Goal: Task Accomplishment & Management: Use online tool/utility

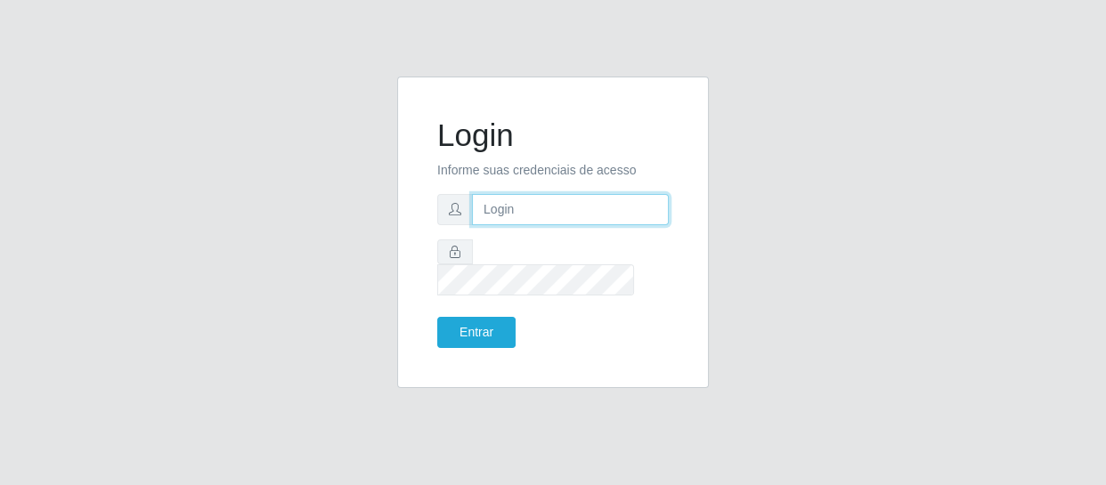
click at [561, 220] on input "text" at bounding box center [570, 209] width 197 height 31
type input "[EMAIL_ADDRESS][DOMAIN_NAME]"
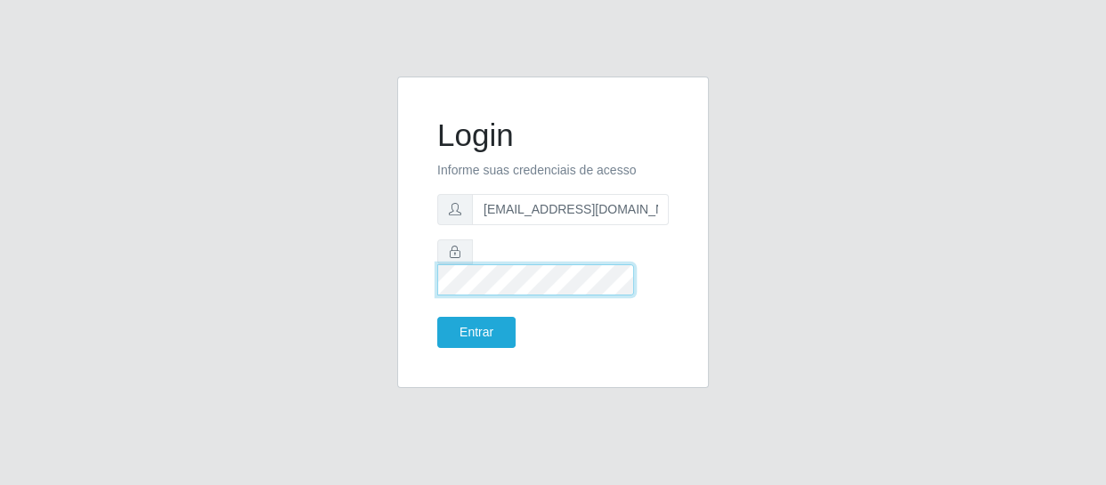
click at [437, 317] on button "Entrar" at bounding box center [476, 332] width 78 height 31
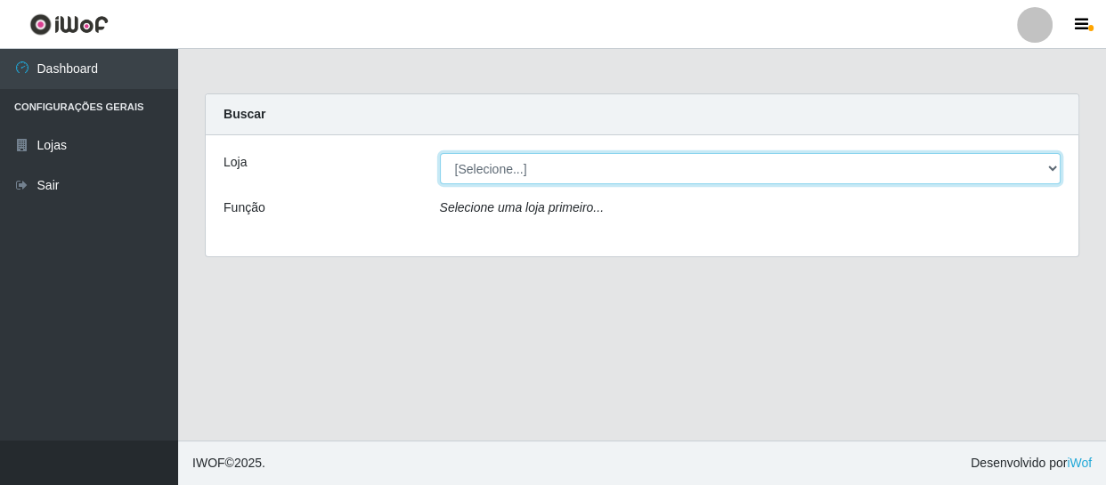
drag, startPoint x: 1045, startPoint y: 171, endPoint x: 1035, endPoint y: 173, distance: 10.0
click at [1045, 171] on select "[Selecione...] SuperFácil Atacado - São Gonçalo do Amarante" at bounding box center [750, 168] width 621 height 31
select select "408"
click at [440, 153] on select "[Selecione...] SuperFácil Atacado - São Gonçalo do Amarante" at bounding box center [750, 168] width 621 height 31
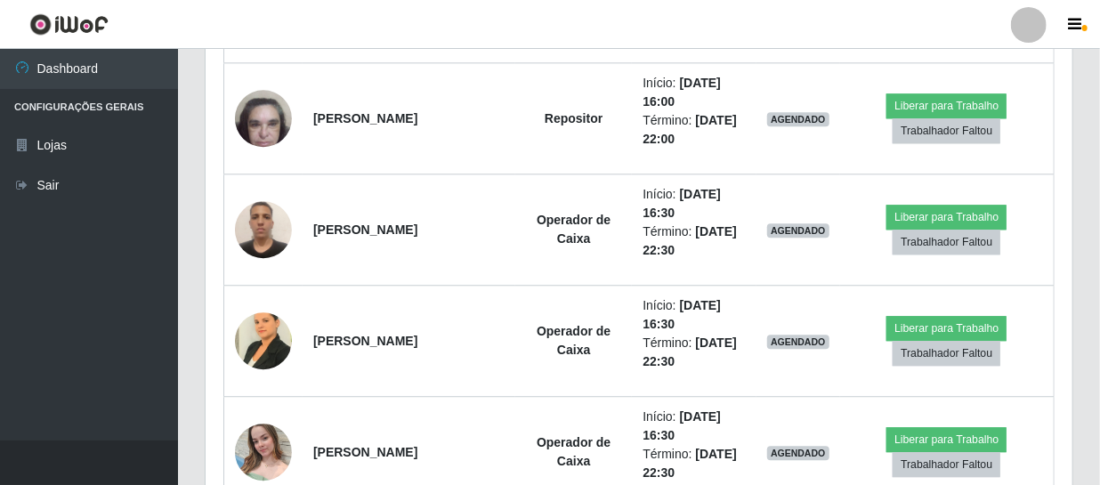
scroll to position [369, 867]
